Goal: Task Accomplishment & Management: Manage account settings

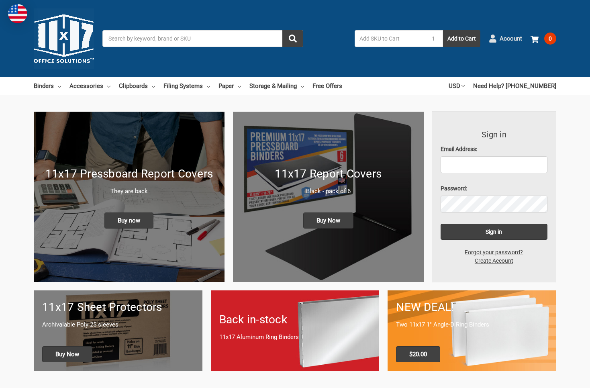
click at [511, 41] on span "Account" at bounding box center [510, 38] width 22 height 9
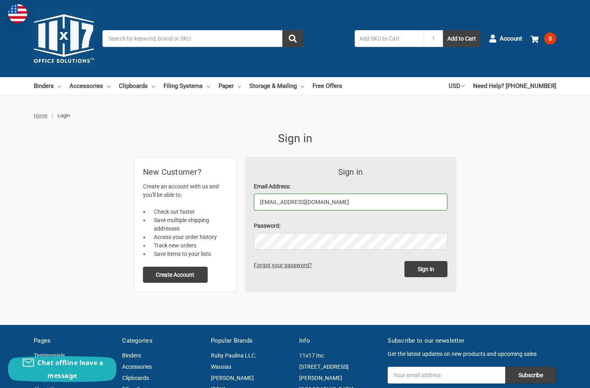
type input "[EMAIL_ADDRESS][DOMAIN_NAME]"
click at [431, 278] on form "Sign in Email Address: SBIGNON@MSN.COM Password: Sign in Forgot your password?" at bounding box center [350, 224] width 210 height 134
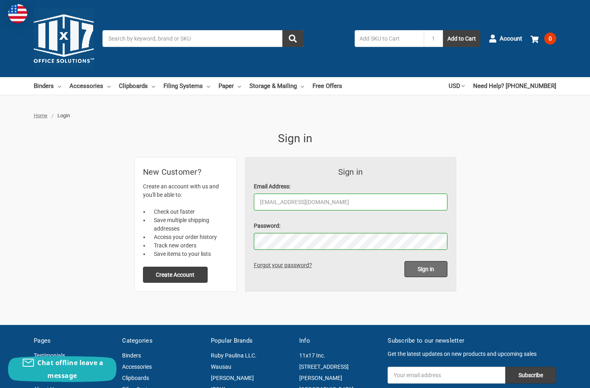
click at [429, 271] on input "Sign in" at bounding box center [425, 269] width 43 height 16
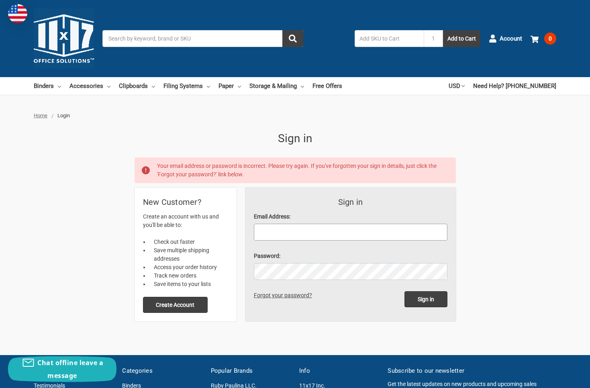
type input "[EMAIL_ADDRESS][DOMAIN_NAME]"
click at [425, 299] on input "Sign in" at bounding box center [425, 299] width 43 height 16
type input "[EMAIL_ADDRESS][DOMAIN_NAME]"
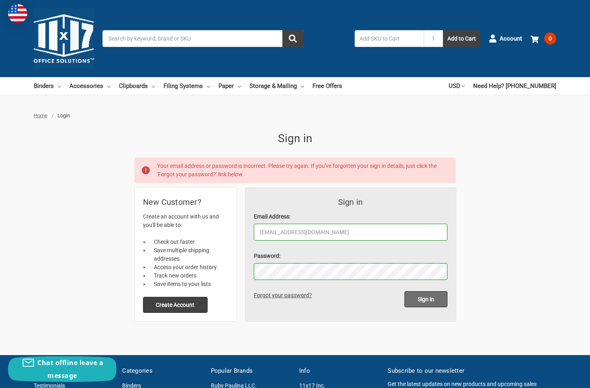
click at [419, 305] on input "Sign in" at bounding box center [425, 299] width 43 height 16
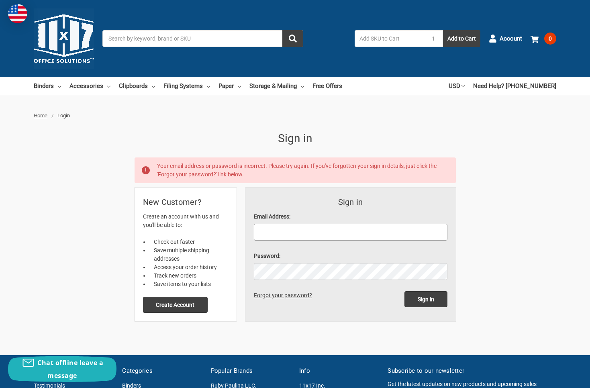
type input "[EMAIL_ADDRESS][DOMAIN_NAME]"
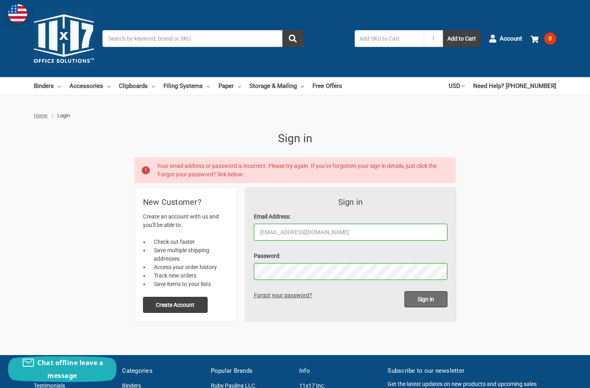
click at [432, 299] on input "Sign in" at bounding box center [425, 299] width 43 height 16
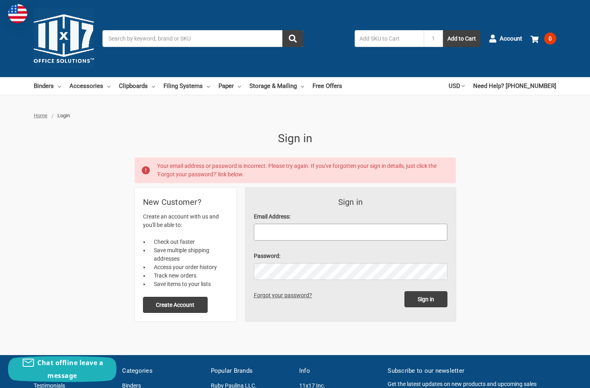
type input "[EMAIL_ADDRESS][DOMAIN_NAME]"
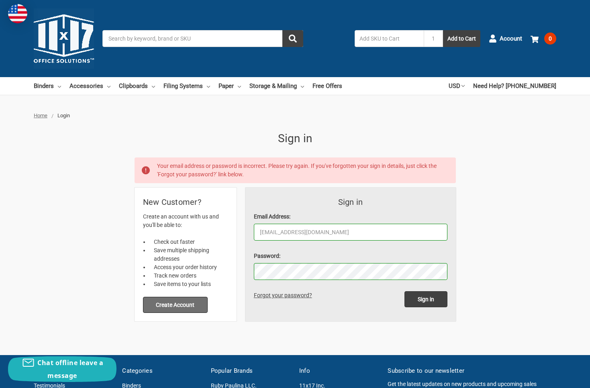
click at [170, 305] on button "Create Account" at bounding box center [175, 305] width 65 height 16
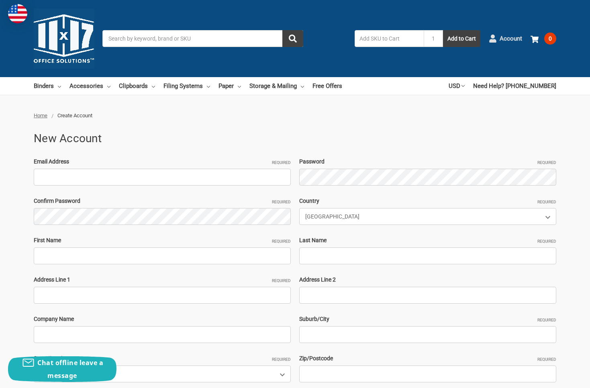
click at [509, 40] on span "Account" at bounding box center [510, 38] width 22 height 9
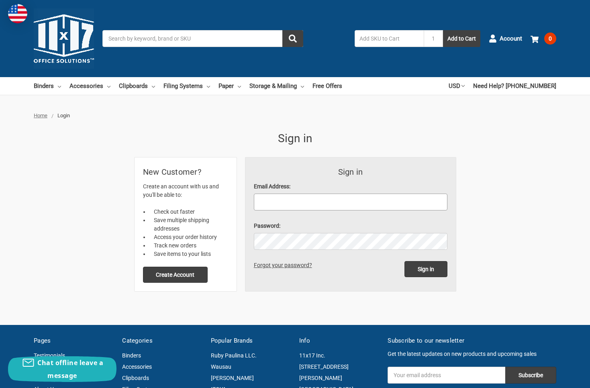
type input "[EMAIL_ADDRESS][DOMAIN_NAME]"
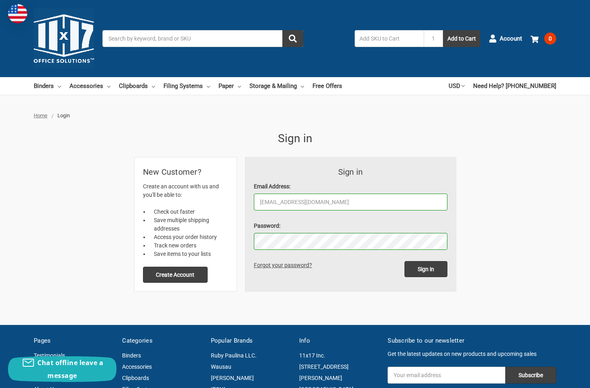
click at [289, 264] on link "Forgot your password?" at bounding box center [284, 265] width 61 height 6
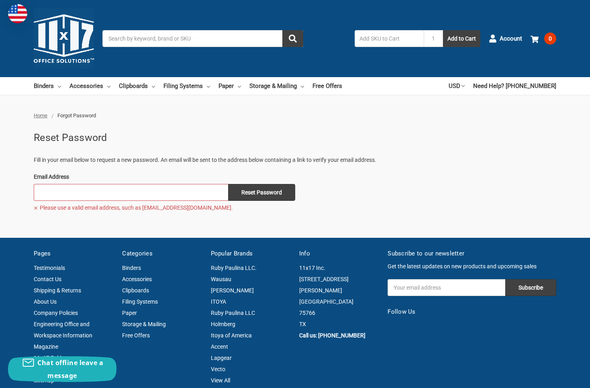
type input "SBIGNON@MSN.COM"
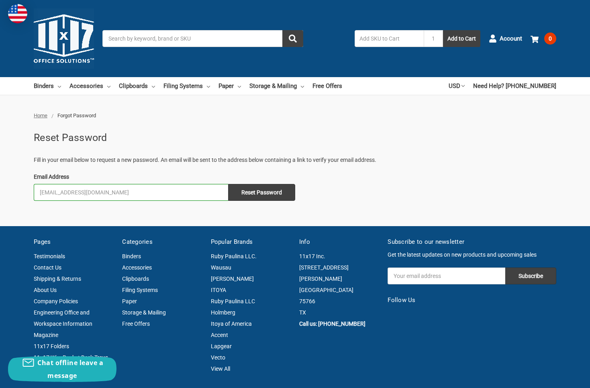
click at [260, 191] on input "Reset Password" at bounding box center [261, 192] width 67 height 17
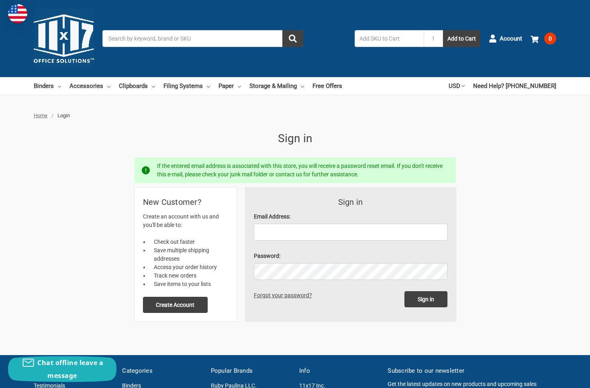
click at [523, 254] on div "Home Login Sign in If the entered email address is associated with this store, …" at bounding box center [295, 216] width 522 height 209
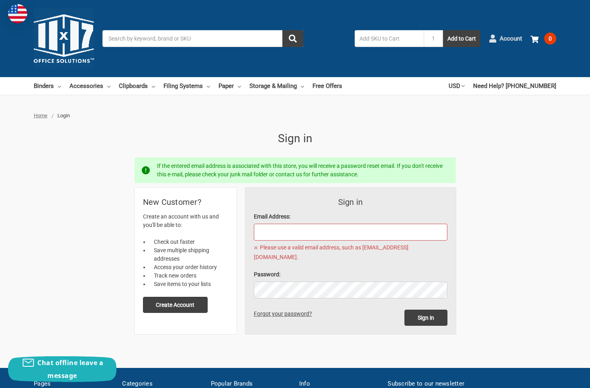
click at [506, 36] on span "Account" at bounding box center [510, 38] width 22 height 9
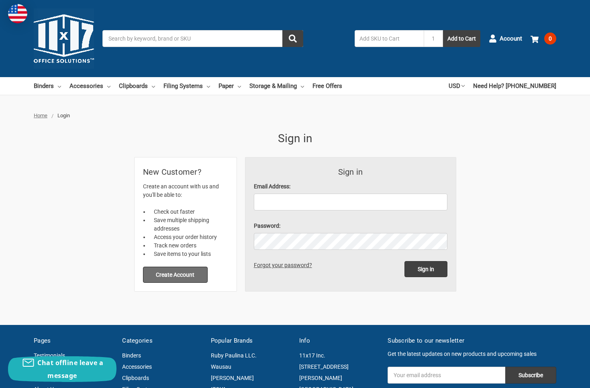
click at [166, 273] on button "Create Account" at bounding box center [175, 274] width 65 height 16
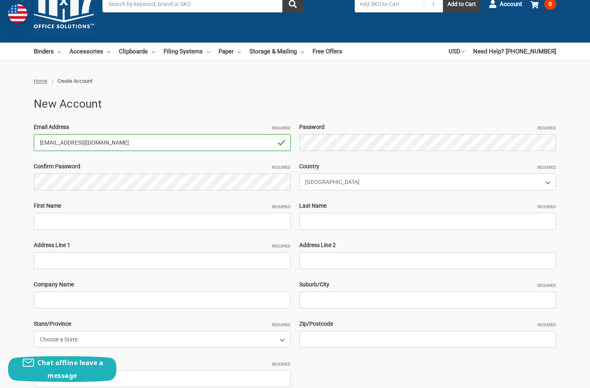
type input "[EMAIL_ADDRESS][DOMAIN_NAME]"
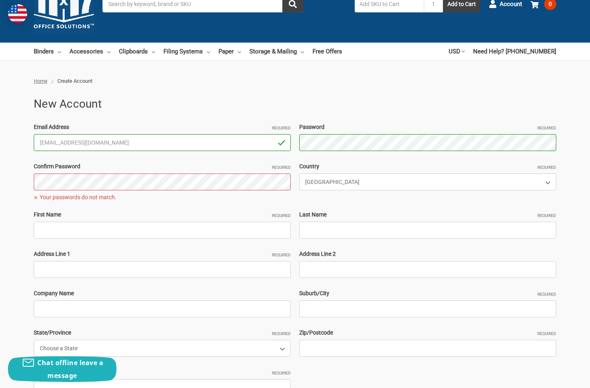
click at [7, 174] on div "Home Create Account New Account Email Address Required [EMAIL_ADDRESS][DOMAIN_N…" at bounding box center [295, 274] width 590 height 394
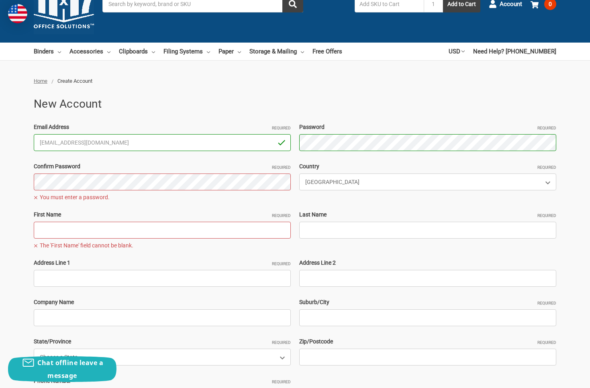
scroll to position [35, 0]
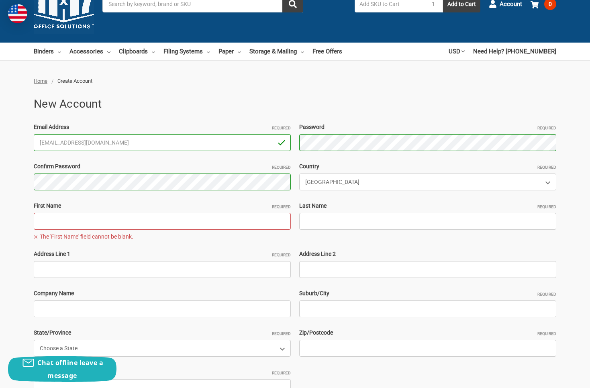
click at [110, 222] on input "First Name Required" at bounding box center [162, 221] width 257 height 17
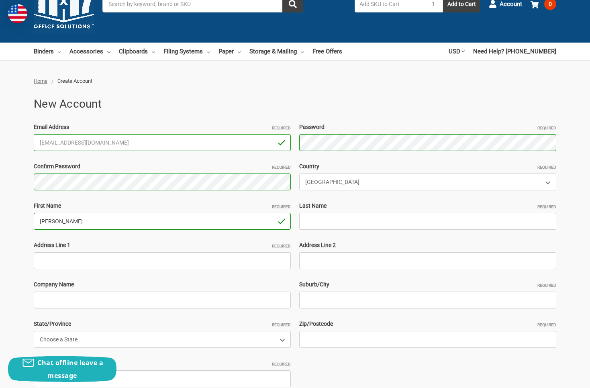
type input "[PERSON_NAME]"
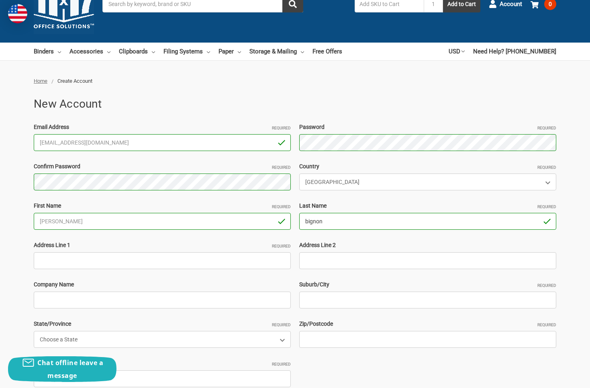
type input "bignon"
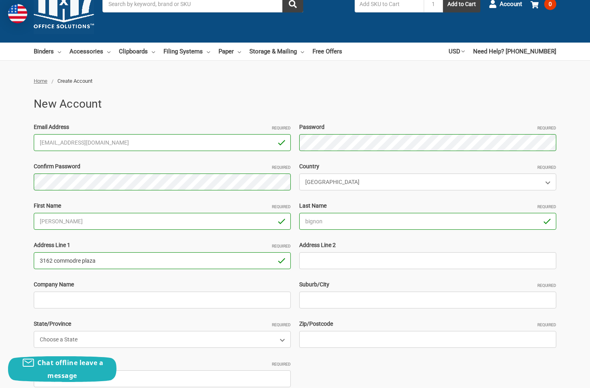
type input "3162 commodre plaza"
type input "suite 1 D"
select select "[US_STATE]"
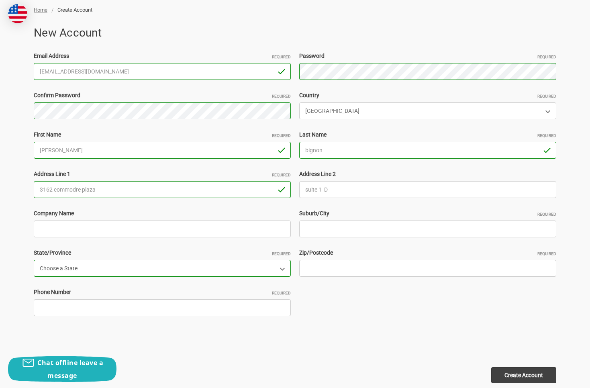
scroll to position [106, 0]
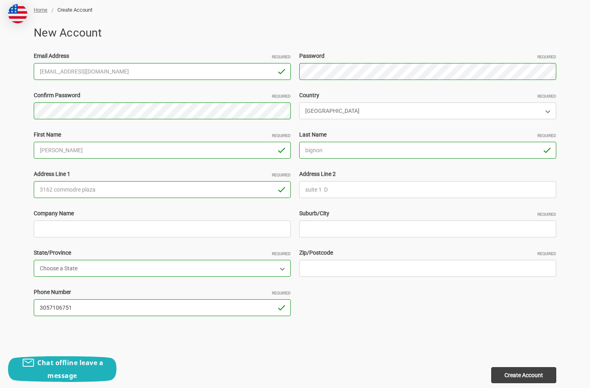
type input "3057106751"
type input "33133"
click at [122, 226] on input "Company Name" at bounding box center [162, 228] width 257 height 17
click at [63, 230] on input "commodre inc" at bounding box center [162, 228] width 257 height 17
type input "commodore inc"
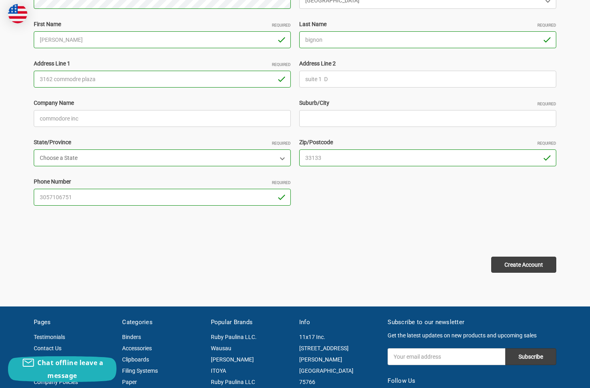
scroll to position [219, 0]
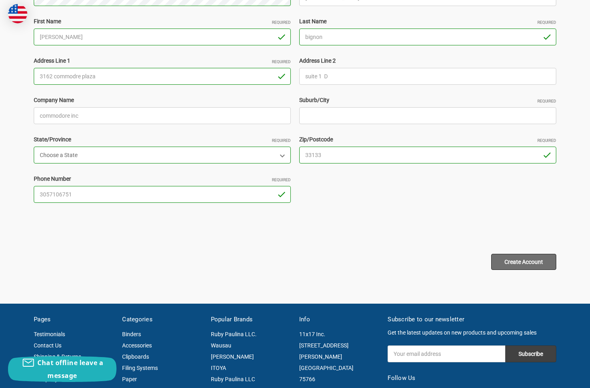
click at [540, 260] on input "Create Account" at bounding box center [523, 262] width 65 height 16
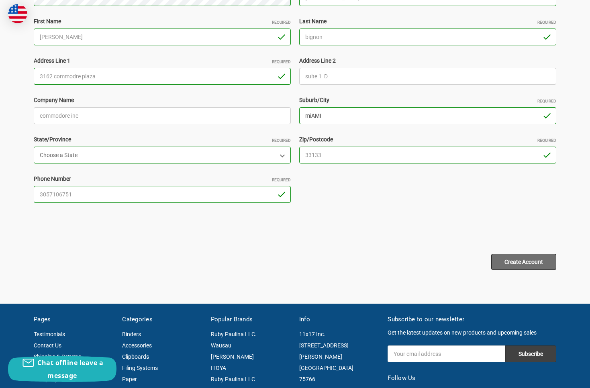
type input "miAMI"
click at [533, 262] on input "Create Account" at bounding box center [523, 262] width 65 height 16
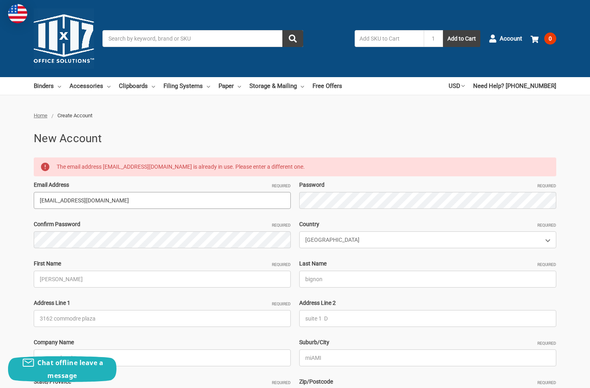
drag, startPoint x: 102, startPoint y: 203, endPoint x: 32, endPoint y: 203, distance: 70.2
click at [32, 203] on div "Email Address Required sbignon@msn.com" at bounding box center [162, 195] width 265 height 28
type input "\"
click at [98, 199] on input "SYLVANO@ICOCONURGROVE.COM" at bounding box center [162, 200] width 257 height 17
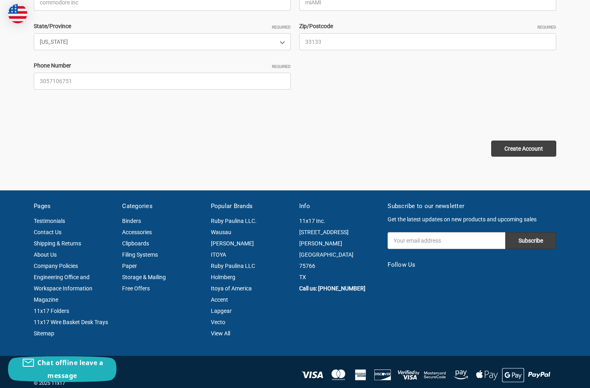
scroll to position [357, 0]
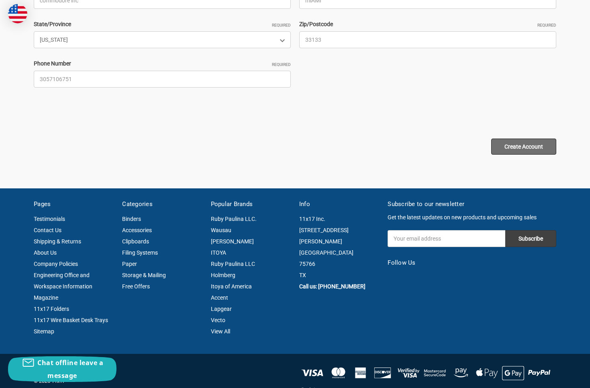
type input "SYLVANO@ICOCONUTGROVE.COM"
click at [516, 145] on input "Create Account" at bounding box center [523, 146] width 65 height 16
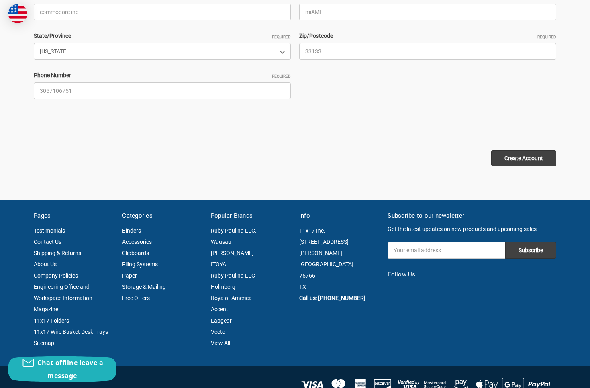
scroll to position [439, 0]
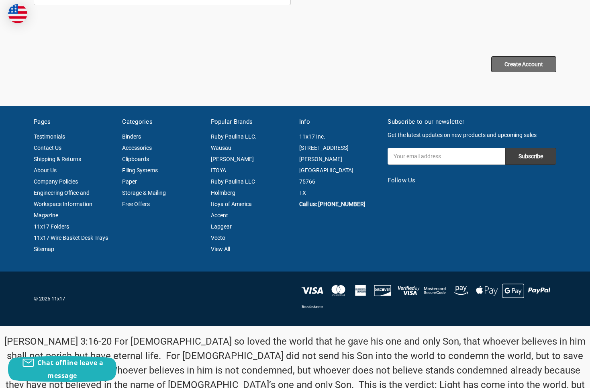
click at [525, 61] on input "Create Account" at bounding box center [523, 64] width 65 height 16
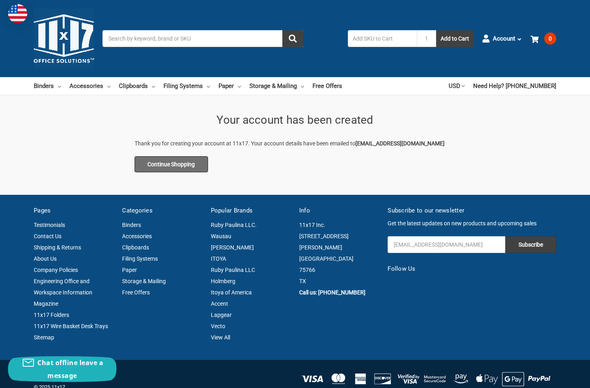
click at [161, 164] on link "Continue Shopping" at bounding box center [171, 164] width 74 height 16
